Goal: Task Accomplishment & Management: Use online tool/utility

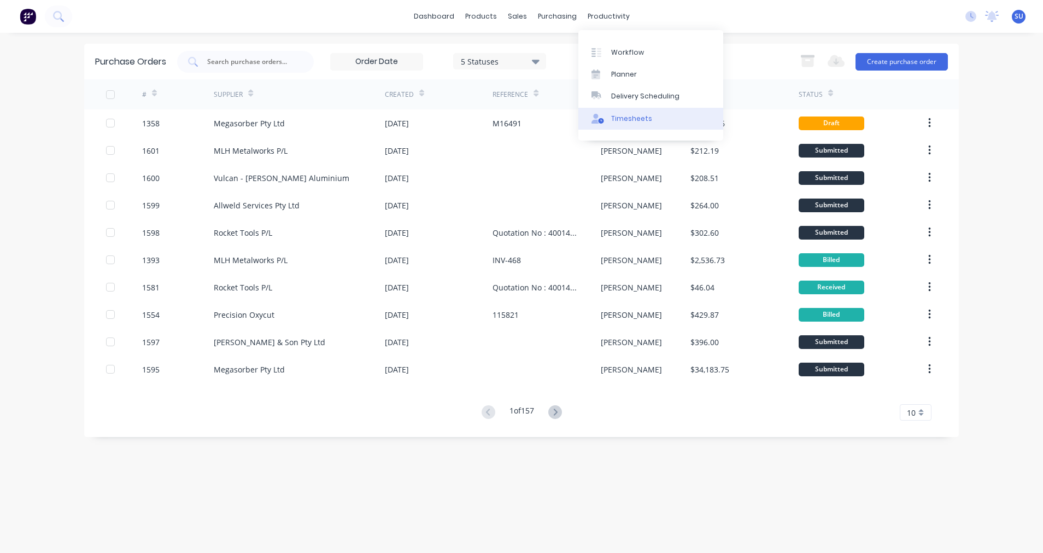
click at [624, 118] on div "Timesheets" at bounding box center [631, 119] width 41 height 10
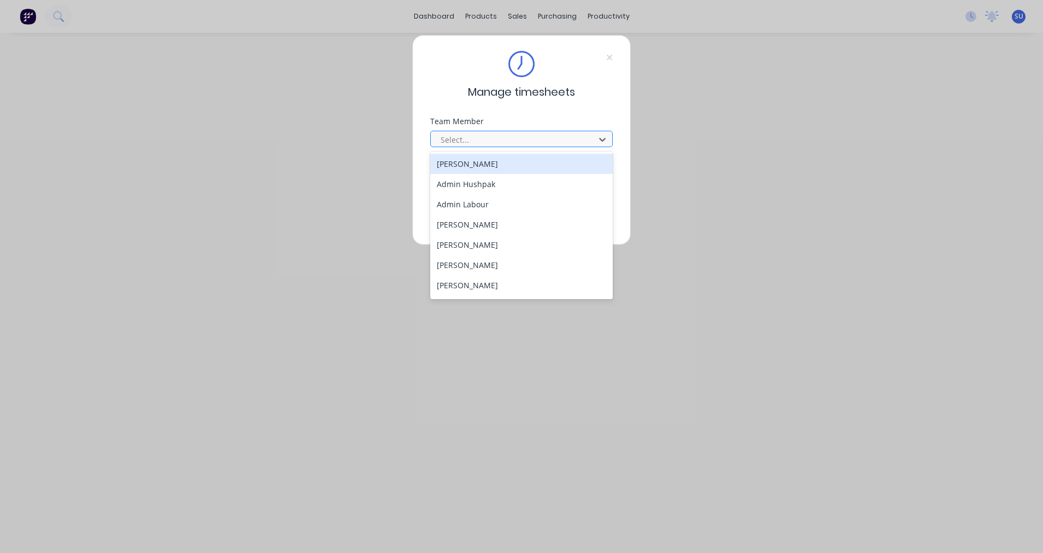
click at [480, 139] on div at bounding box center [514, 140] width 150 height 14
type input "sc"
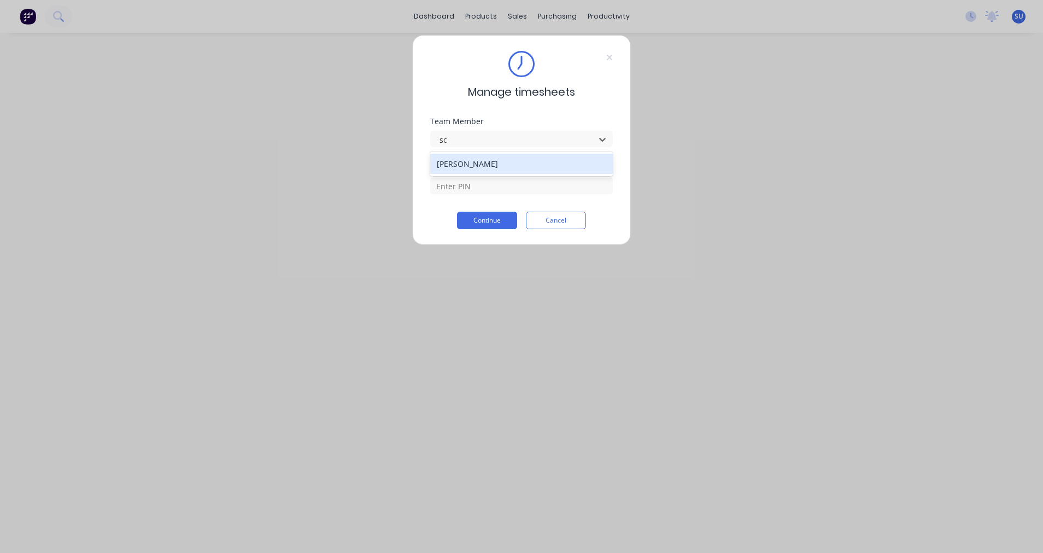
click at [478, 162] on div "[PERSON_NAME]" at bounding box center [521, 164] width 183 height 20
click at [468, 190] on input at bounding box center [521, 186] width 183 height 16
type input "2152"
click at [485, 216] on button "Continue" at bounding box center [487, 220] width 60 height 17
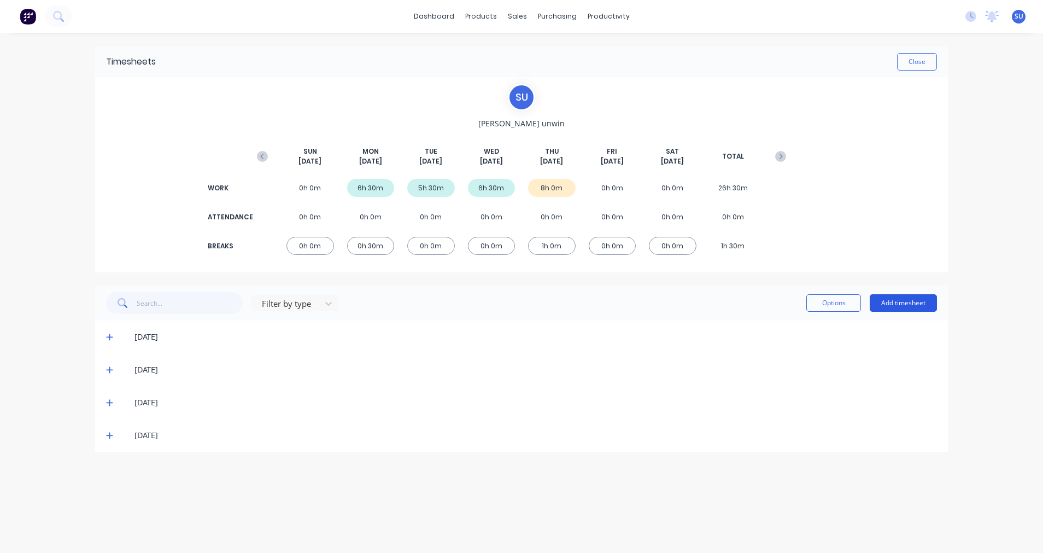
click at [893, 303] on button "Add timesheet" at bounding box center [903, 302] width 67 height 17
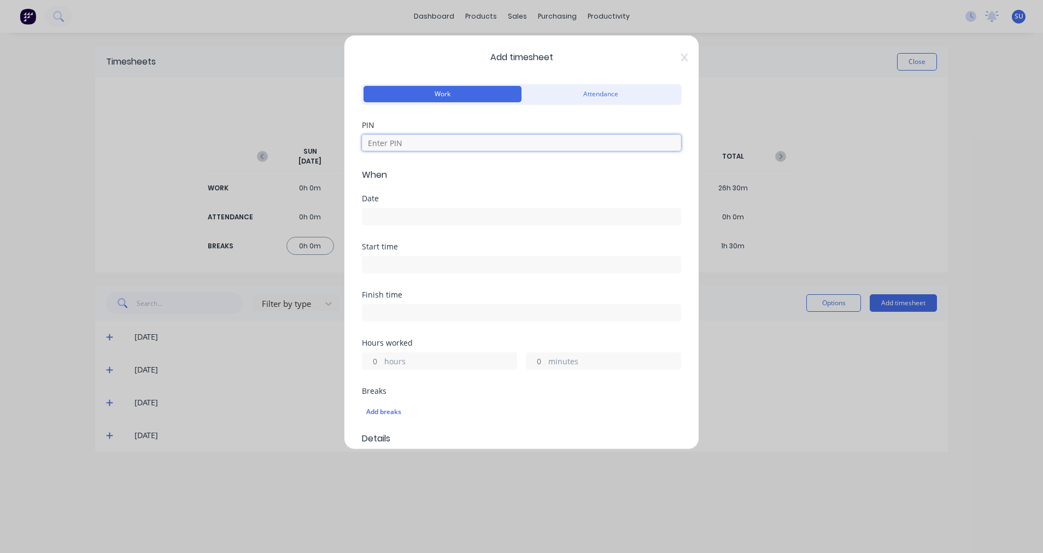
click at [403, 145] on input at bounding box center [521, 142] width 319 height 16
type input "2152"
click at [397, 216] on input at bounding box center [521, 216] width 318 height 16
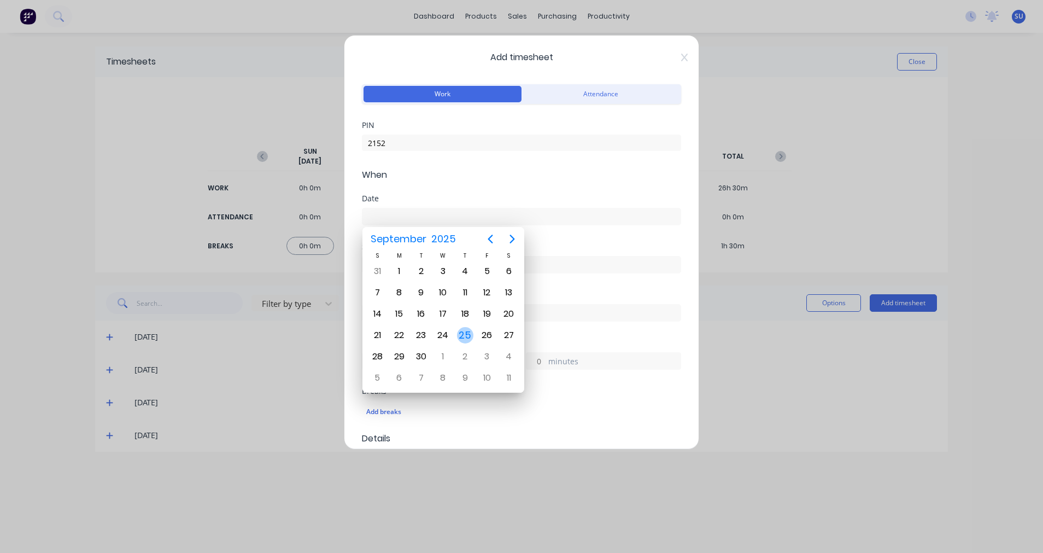
click at [467, 332] on div "25" at bounding box center [465, 335] width 16 height 16
type input "[DATE]"
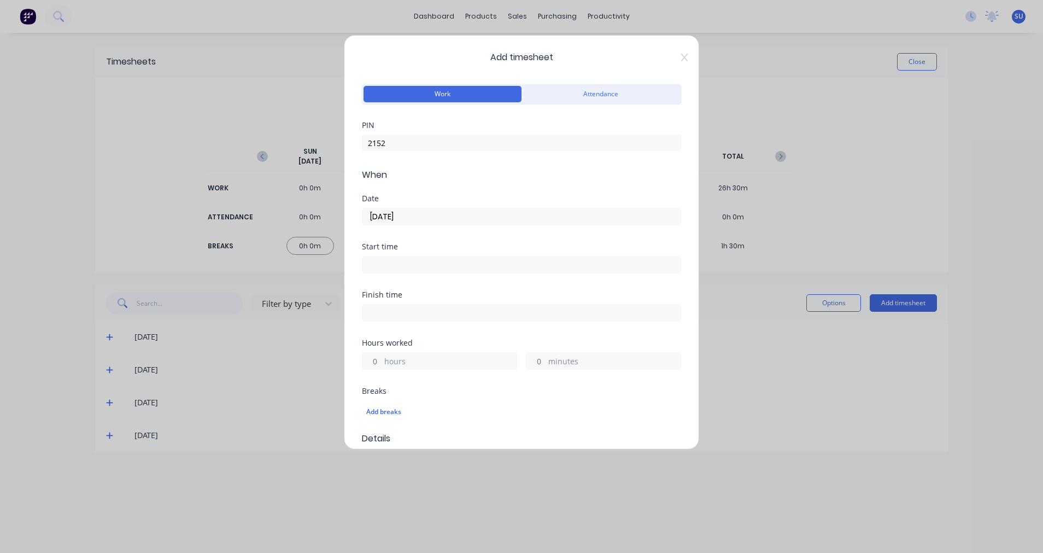
click at [396, 265] on input at bounding box center [521, 264] width 318 height 16
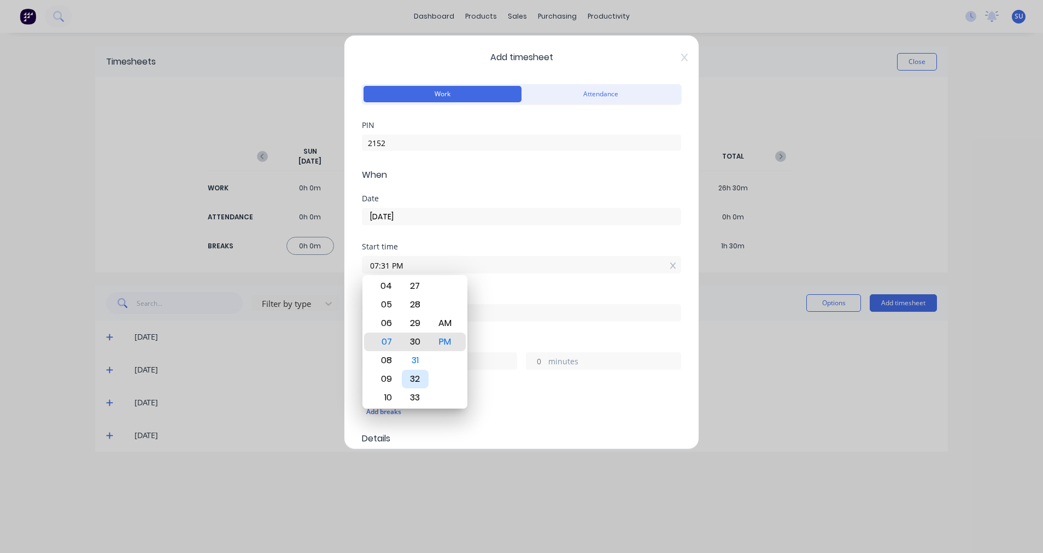
type input "07:30 PM"
click at [572, 333] on div "Finish time" at bounding box center [521, 315] width 319 height 48
